Goal: Check status: Check status

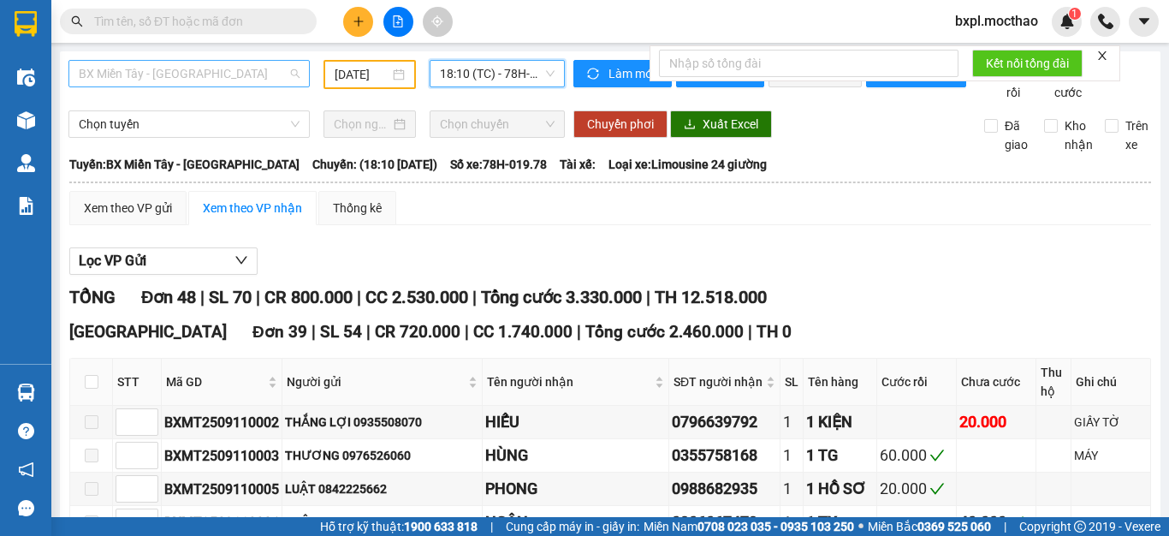
click at [226, 79] on span "BX Miền Tây - [GEOGRAPHIC_DATA]" at bounding box center [189, 74] width 221 height 26
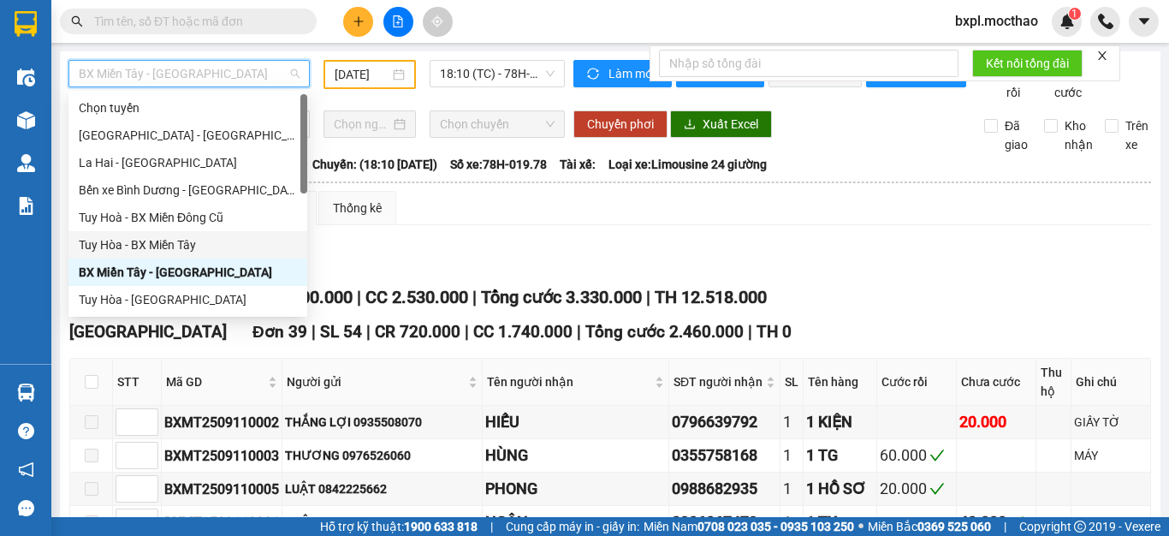
click at [180, 236] on div "Tuy Hòa - BX Miền Tây" at bounding box center [188, 244] width 218 height 19
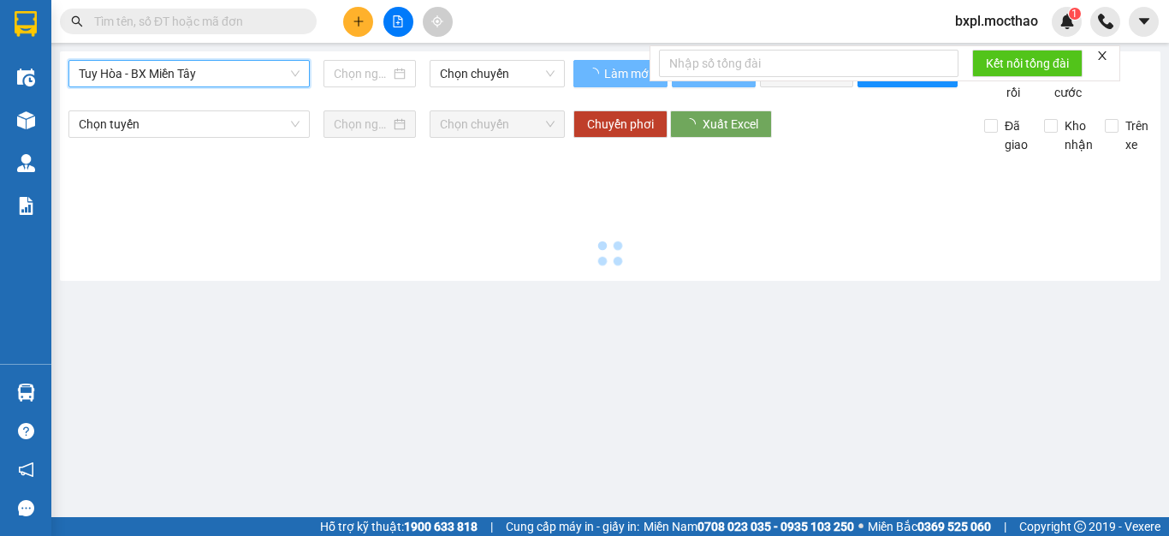
type input "[DATE]"
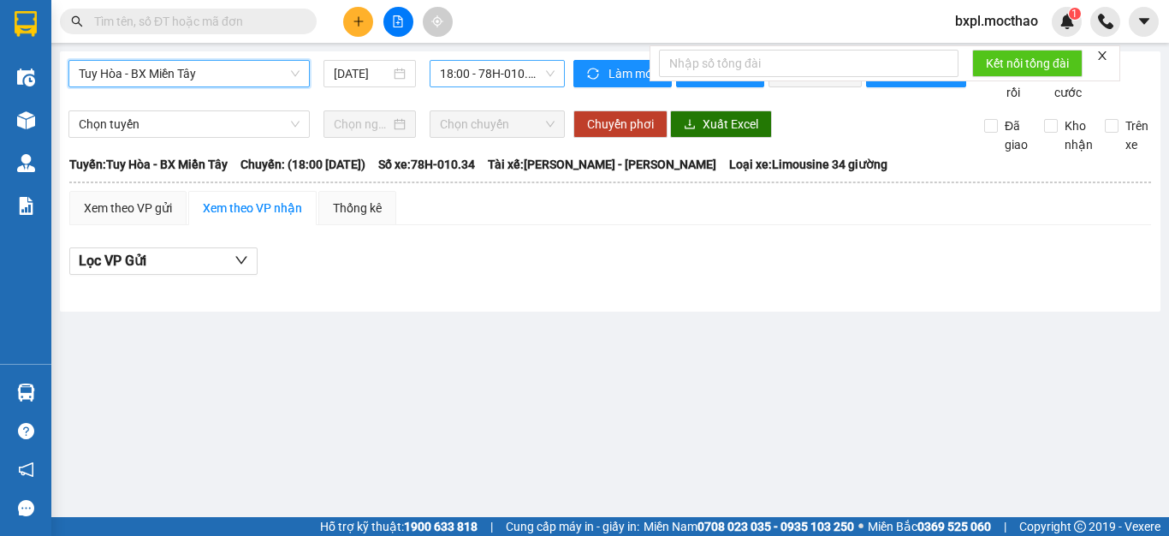
click at [487, 76] on span "18:00 - 78H-010.34" at bounding box center [497, 74] width 115 height 26
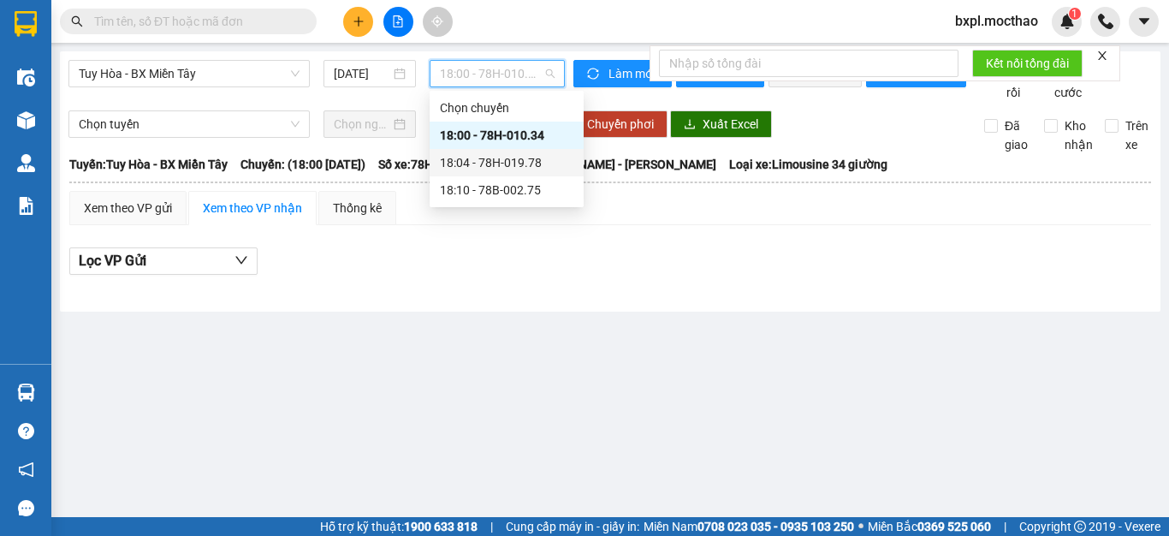
click at [498, 159] on div "18:04 - 78H-019.78" at bounding box center [507, 162] width 134 height 19
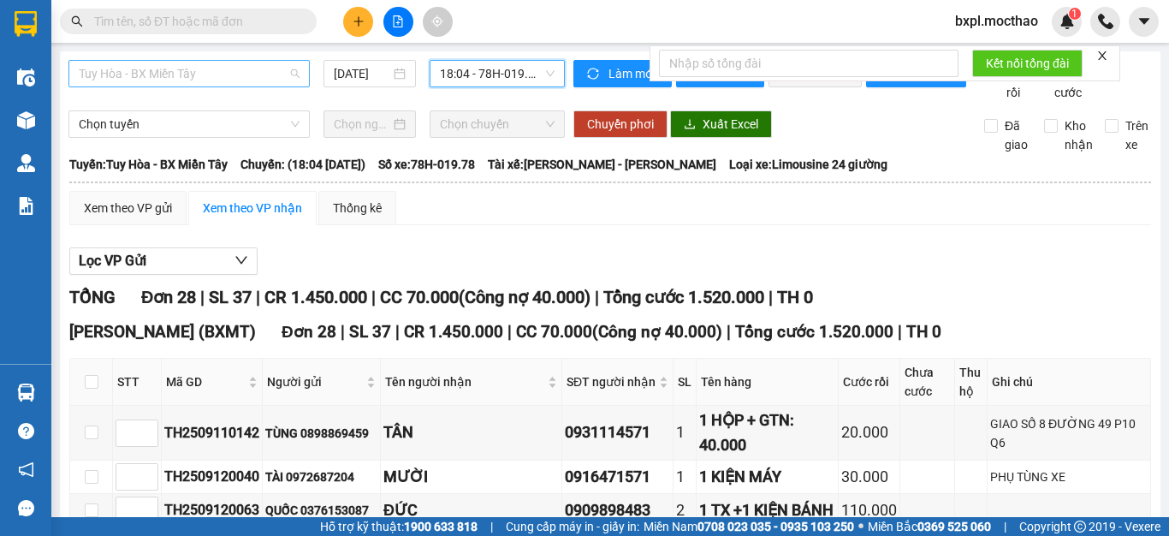
click at [239, 78] on span "Tuy Hòa - BX Miền Tây" at bounding box center [189, 74] width 221 height 26
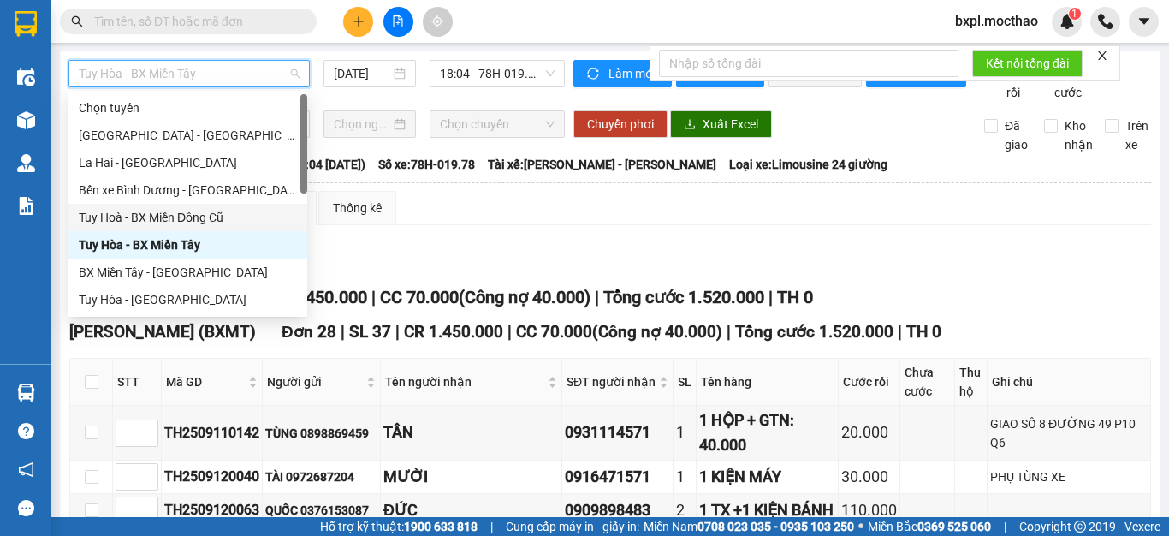
click at [161, 216] on div "Tuy Hoà - BX Miền Đông Cũ" at bounding box center [188, 217] width 218 height 19
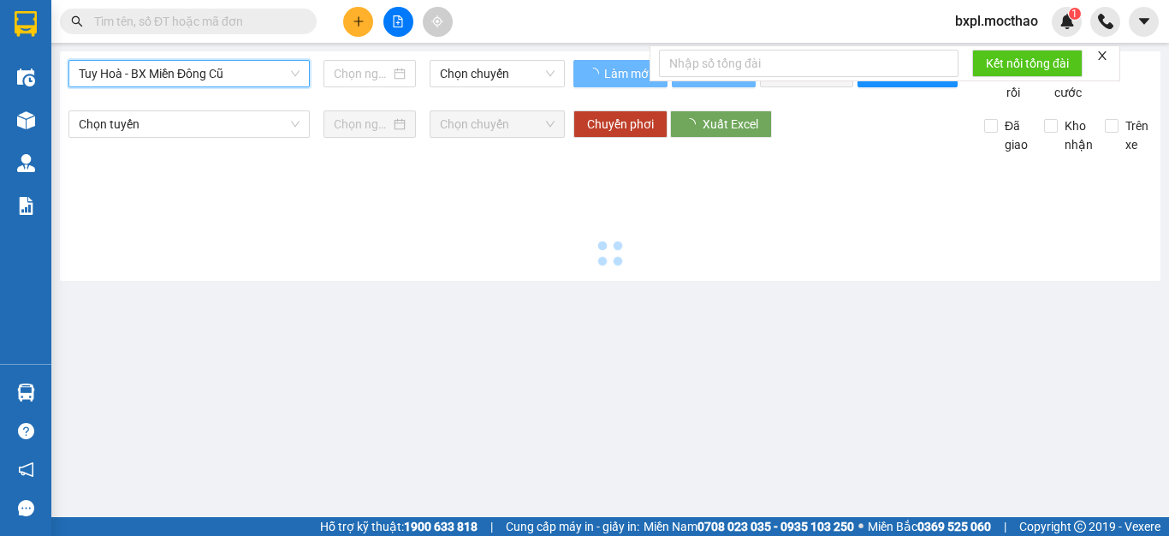
type input "[DATE]"
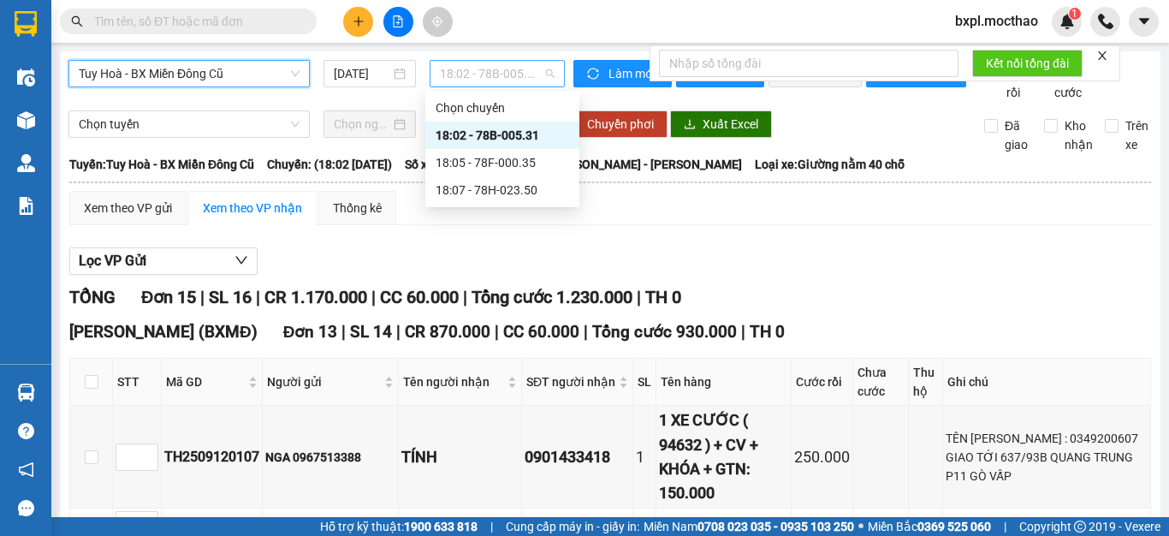
click at [481, 73] on span "18:02 - 78B-005.31" at bounding box center [497, 74] width 115 height 26
click at [502, 159] on div "18:05 - 78F-000.35" at bounding box center [503, 162] width 134 height 19
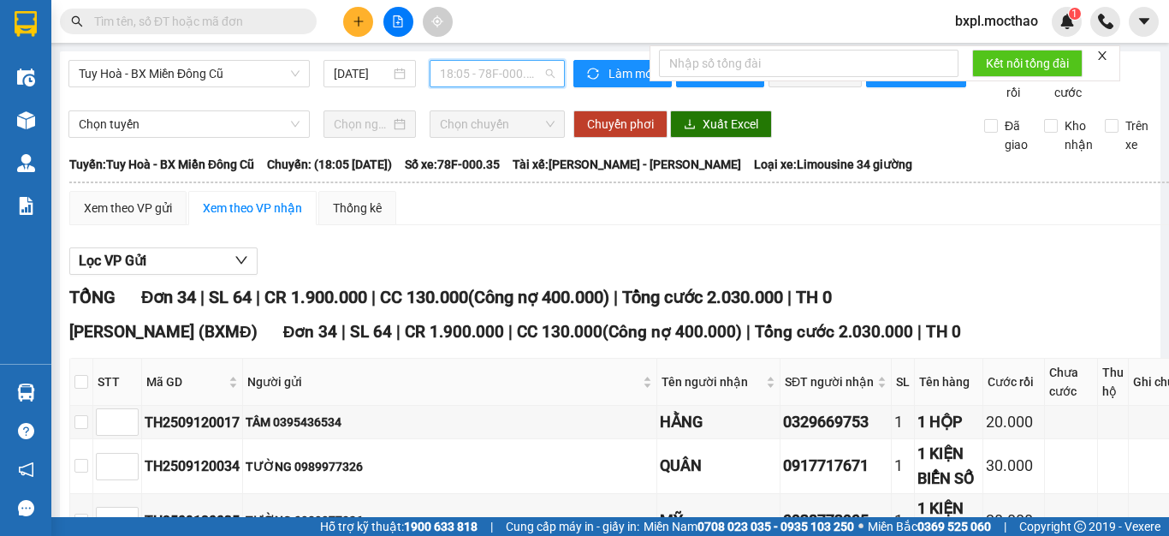
click at [452, 81] on span "18:05 - 78F-000.35" at bounding box center [497, 74] width 115 height 26
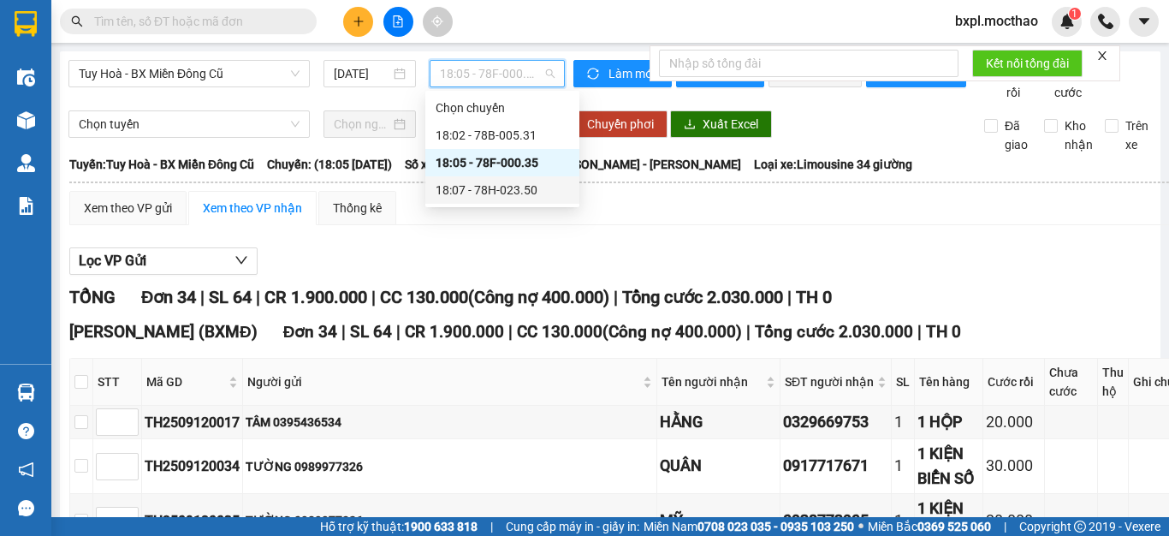
click at [502, 191] on div "18:07 - 78H-023.50" at bounding box center [503, 190] width 134 height 19
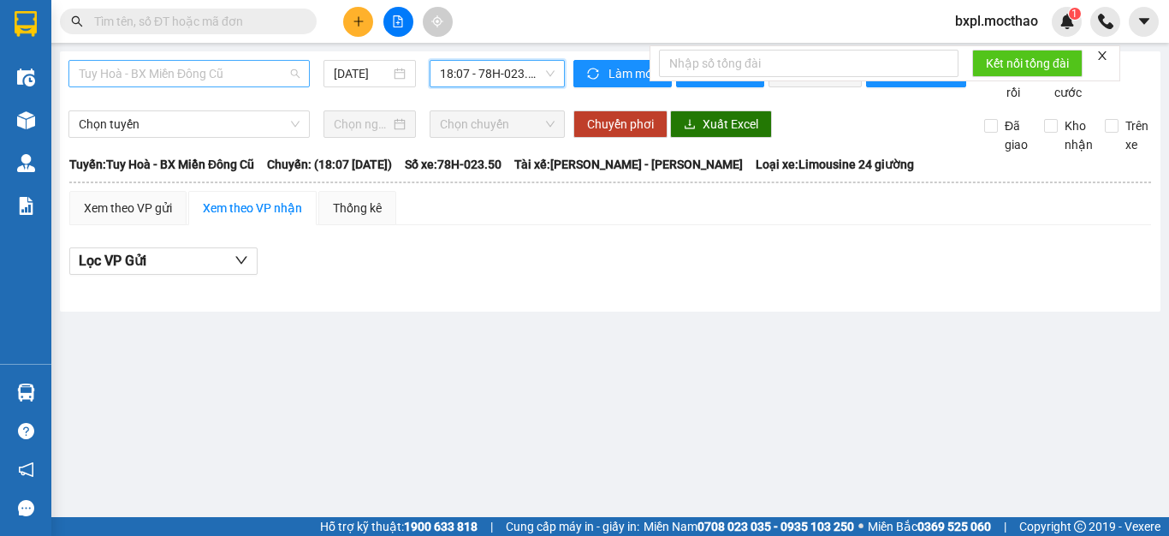
click at [243, 76] on span "Tuy Hoà - BX Miền Đông Cũ" at bounding box center [189, 74] width 221 height 26
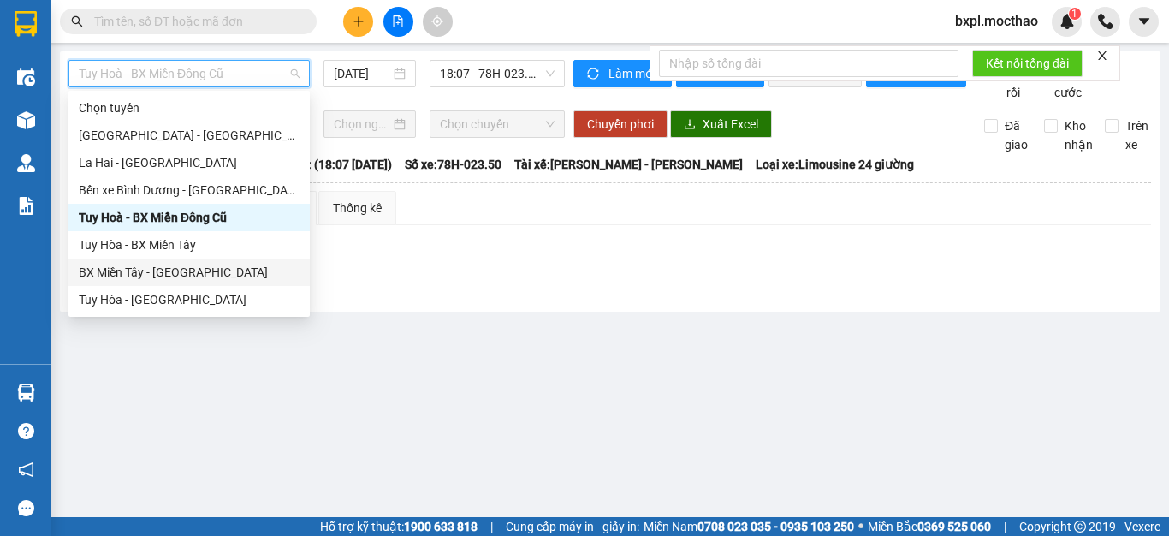
click at [132, 267] on div "BX Miền Tây - [GEOGRAPHIC_DATA]" at bounding box center [189, 272] width 221 height 19
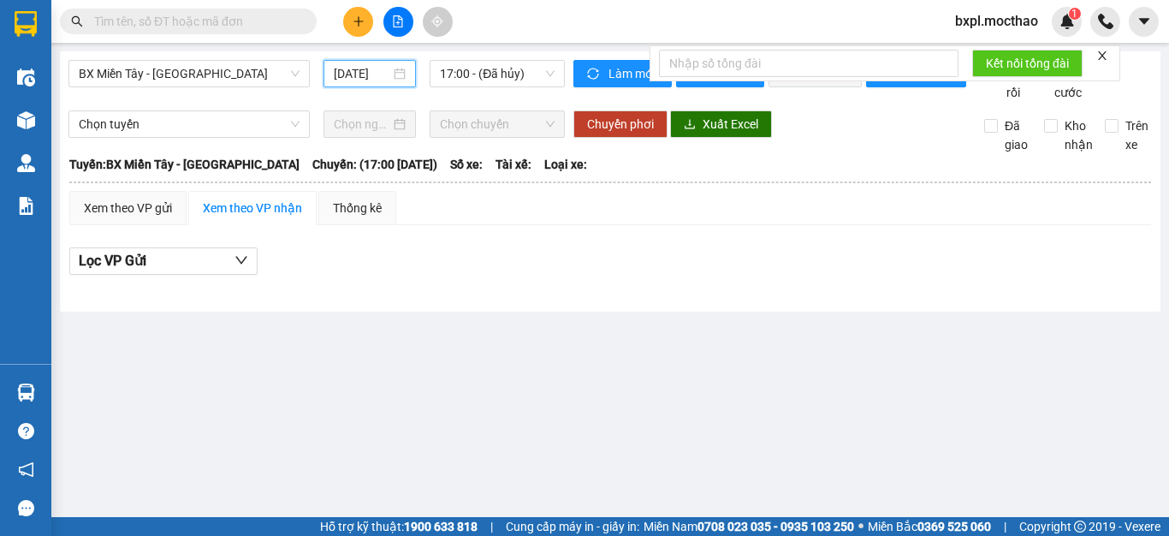
click at [348, 67] on input "[DATE]" at bounding box center [362, 73] width 56 height 19
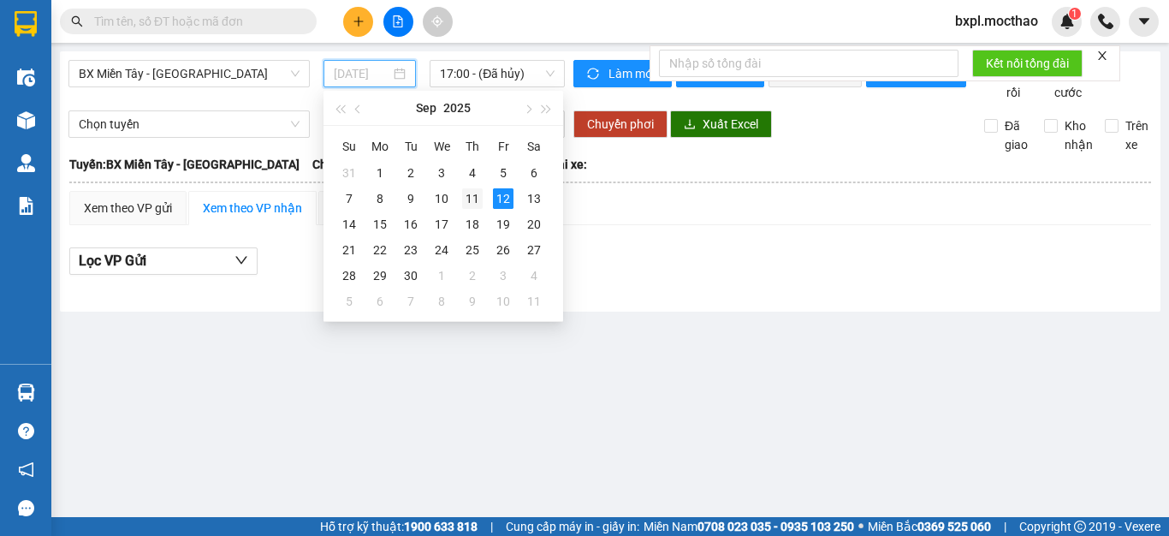
click at [473, 199] on div "11" at bounding box center [472, 198] width 21 height 21
type input "[DATE]"
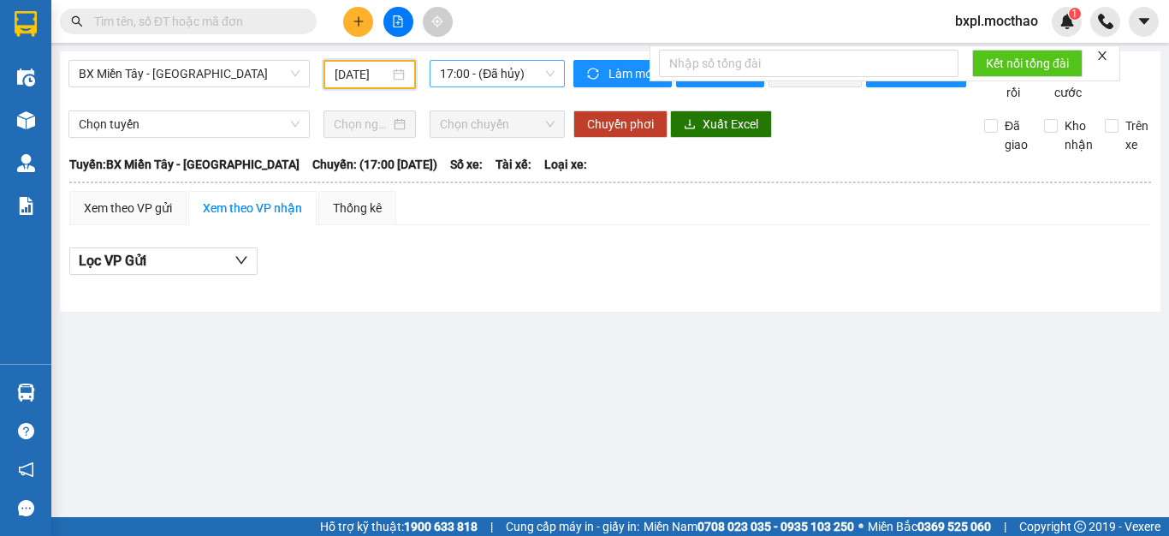
click at [479, 73] on span "17:00 - (Đã hủy)" at bounding box center [497, 74] width 115 height 26
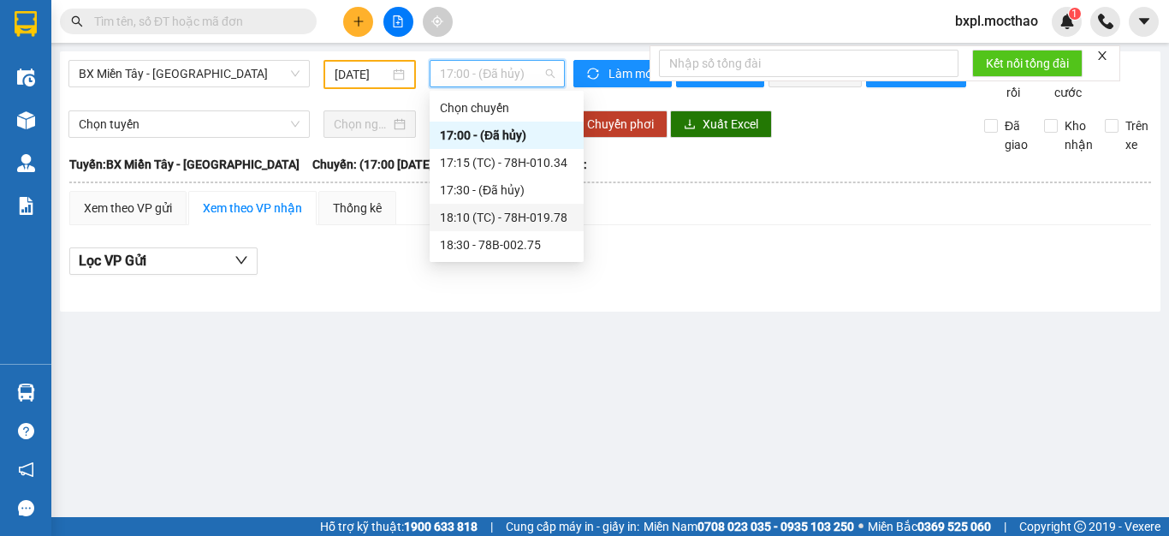
click at [509, 217] on div "18:10 (TC) - 78H-019.78" at bounding box center [507, 217] width 134 height 19
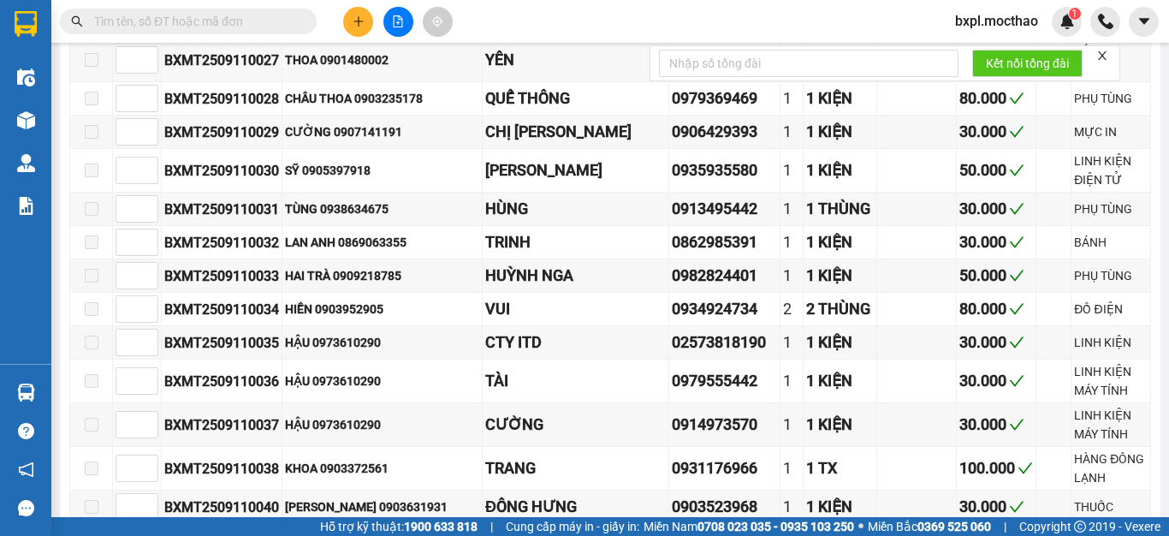
scroll to position [688, 0]
